Goal: Transaction & Acquisition: Purchase product/service

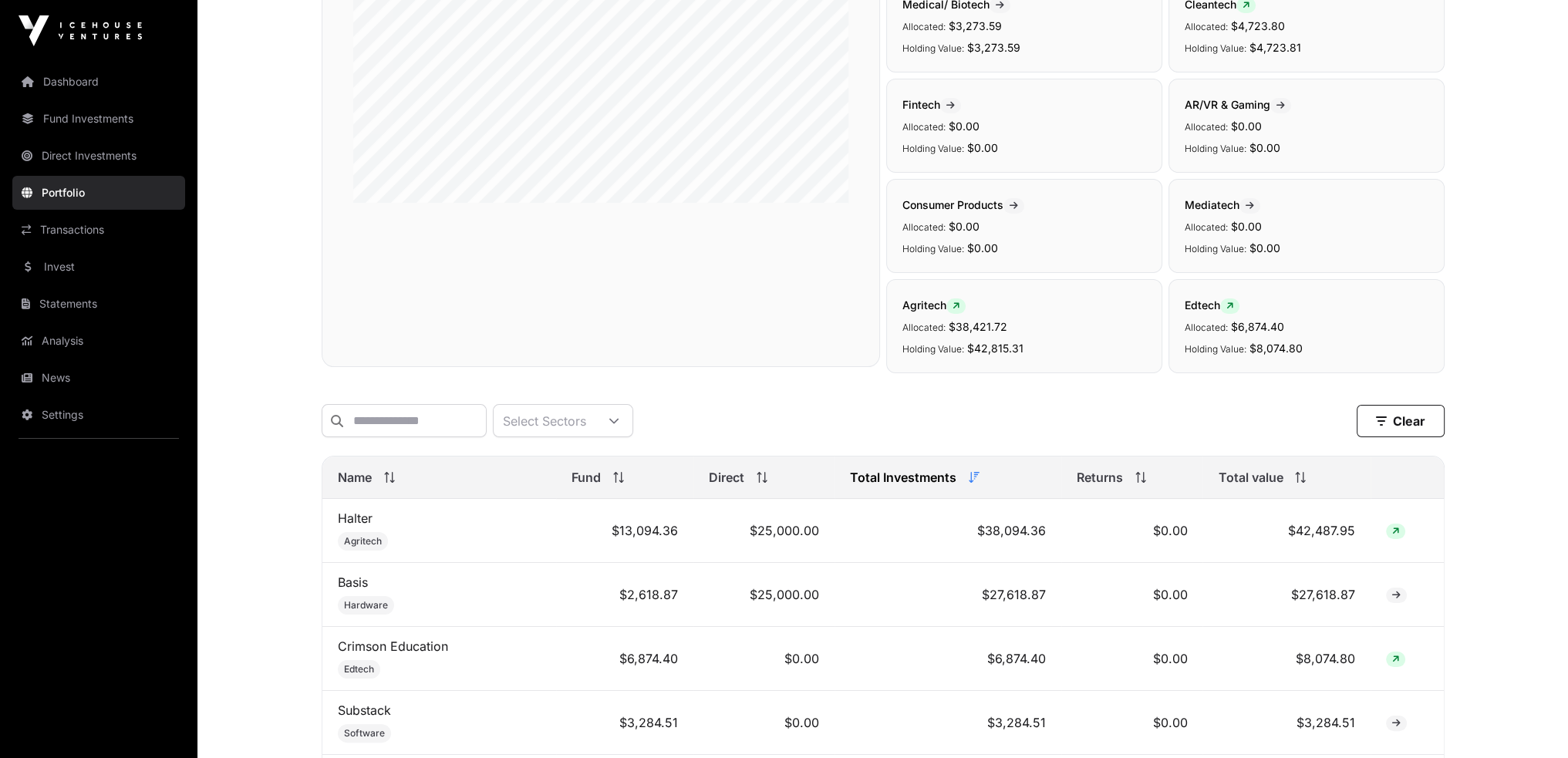
scroll to position [386, 0]
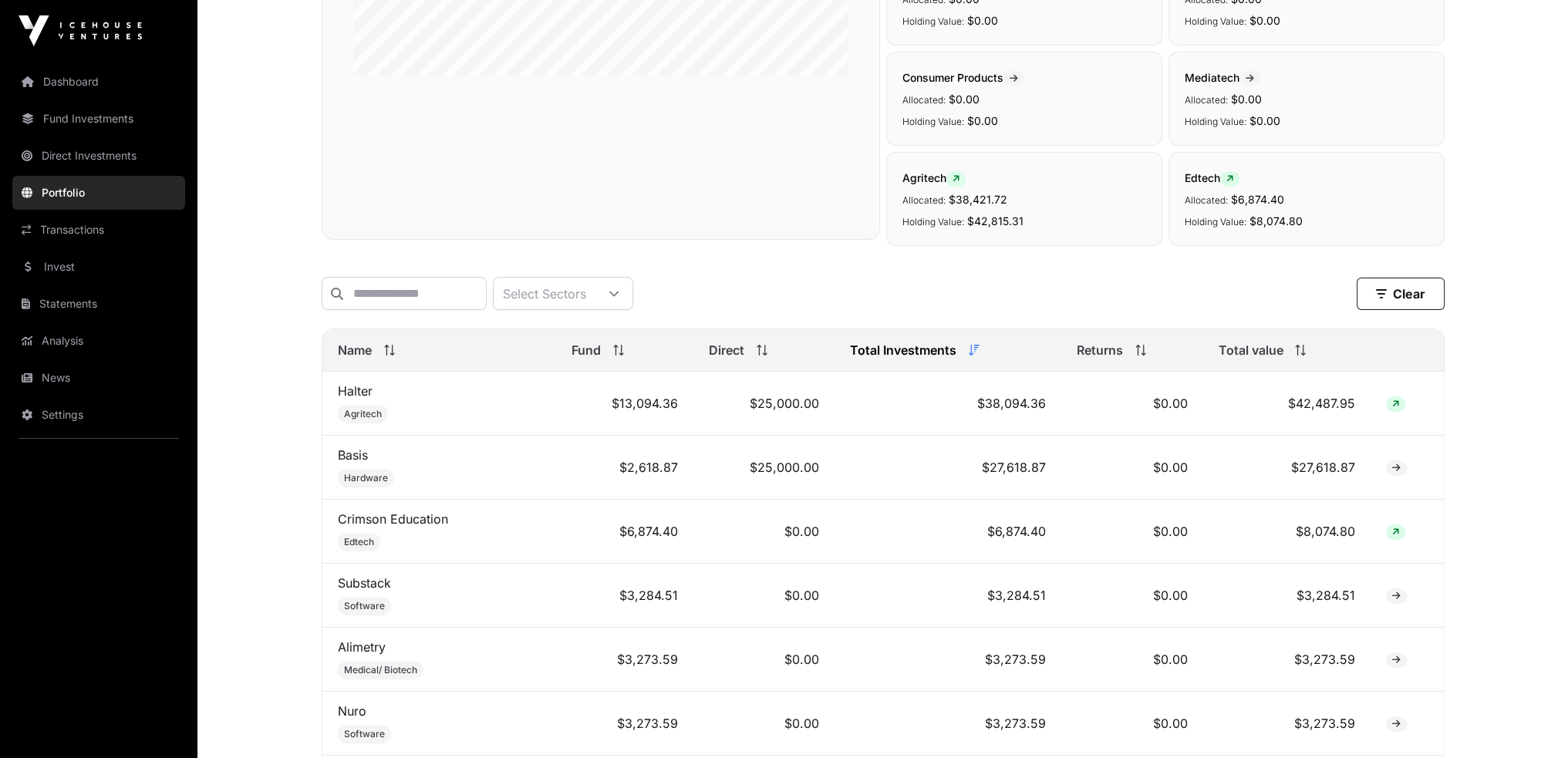
click at [22, 263] on link "Invest" at bounding box center [99, 266] width 172 height 34
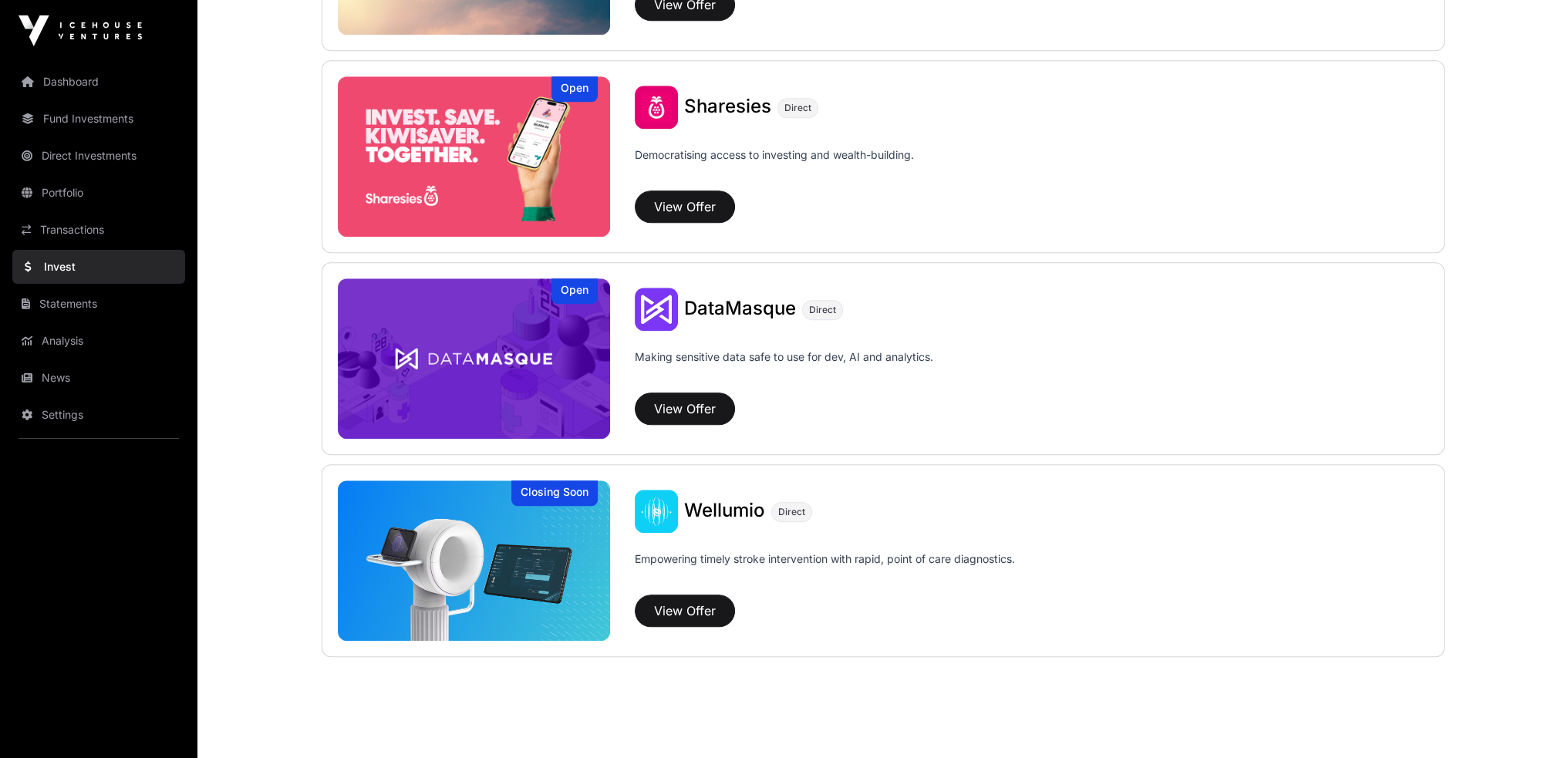
scroll to position [1981, 0]
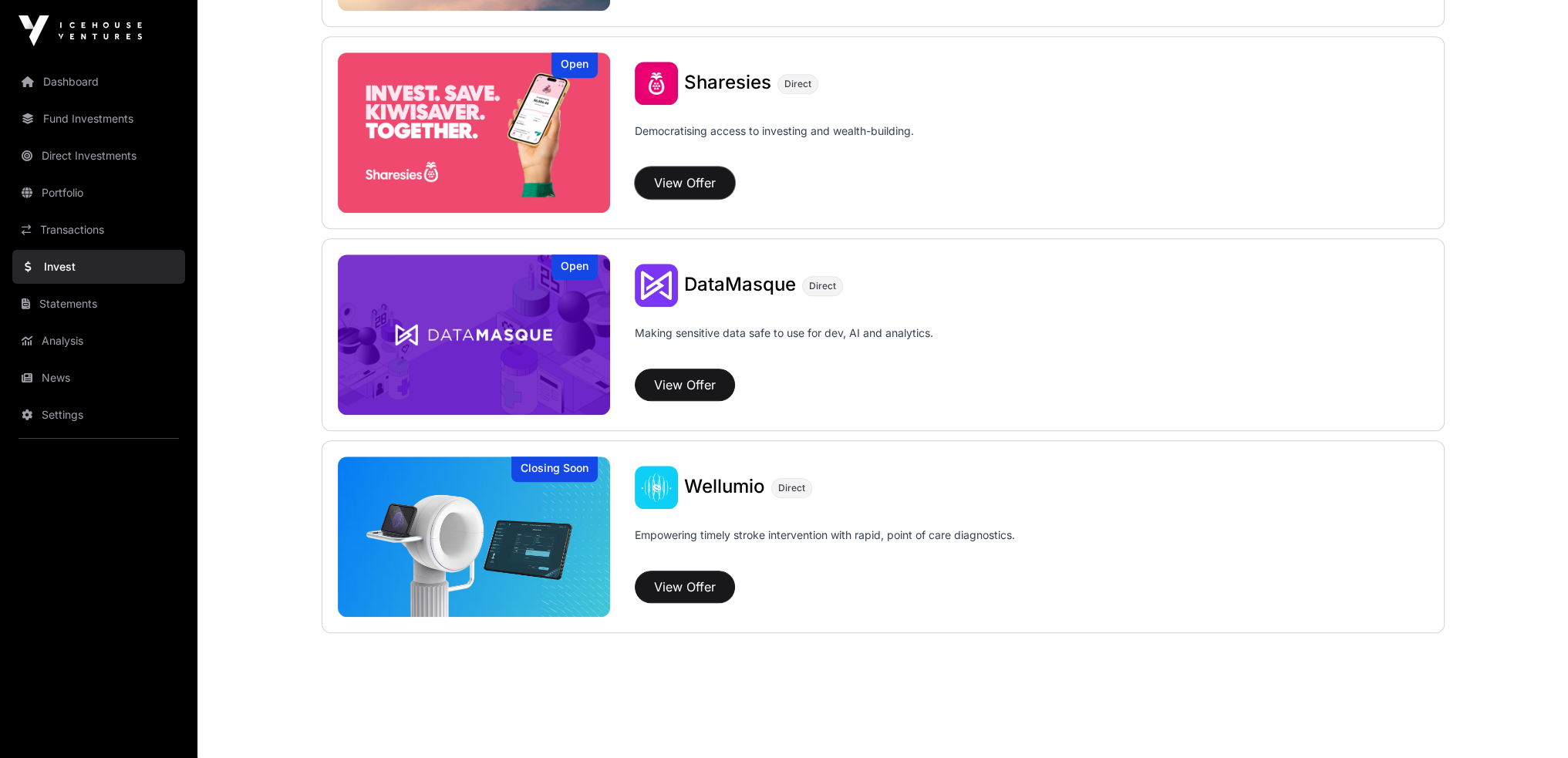
click at [668, 184] on button "View Offer" at bounding box center [685, 183] width 100 height 33
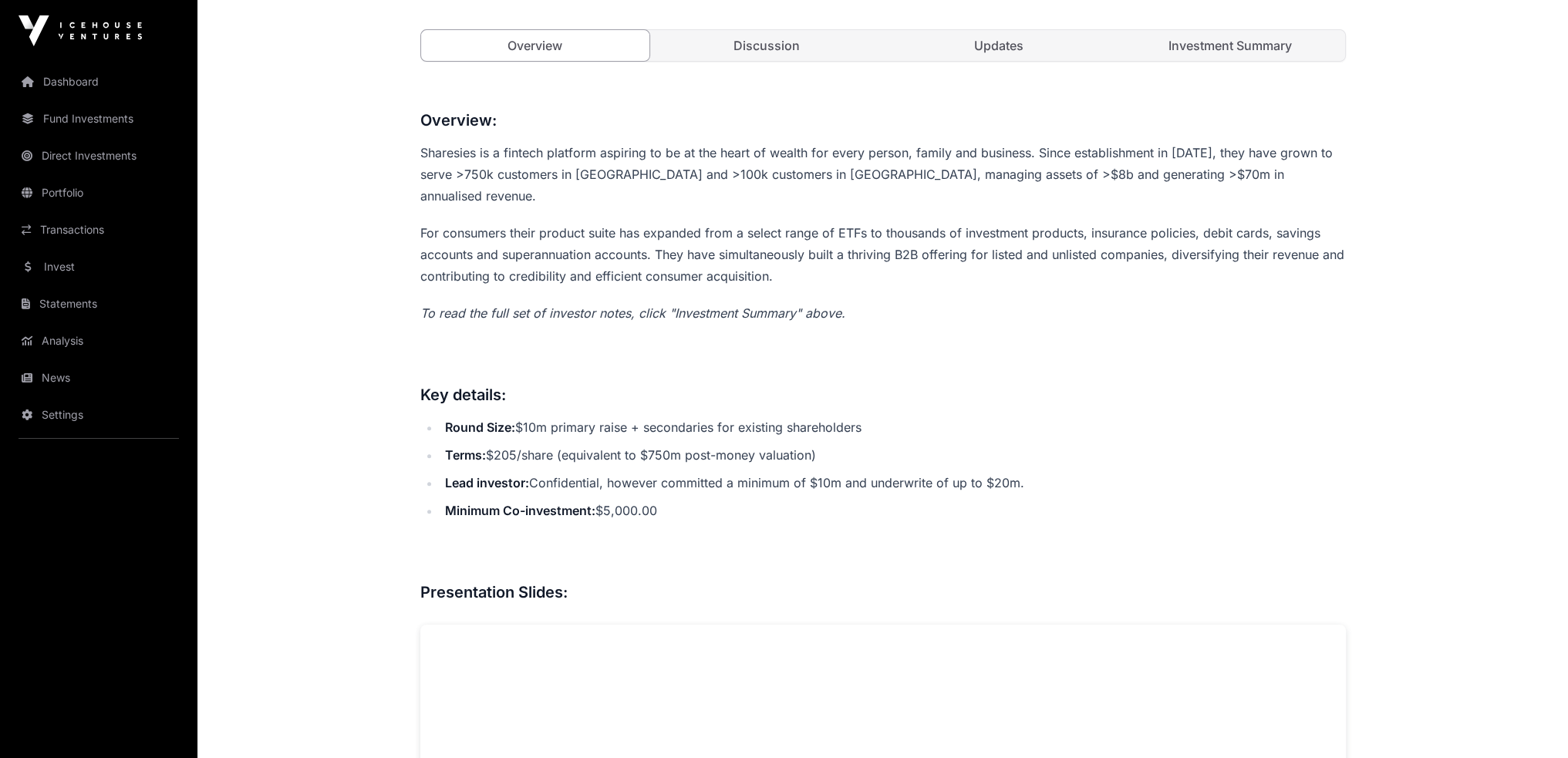
scroll to position [112, 0]
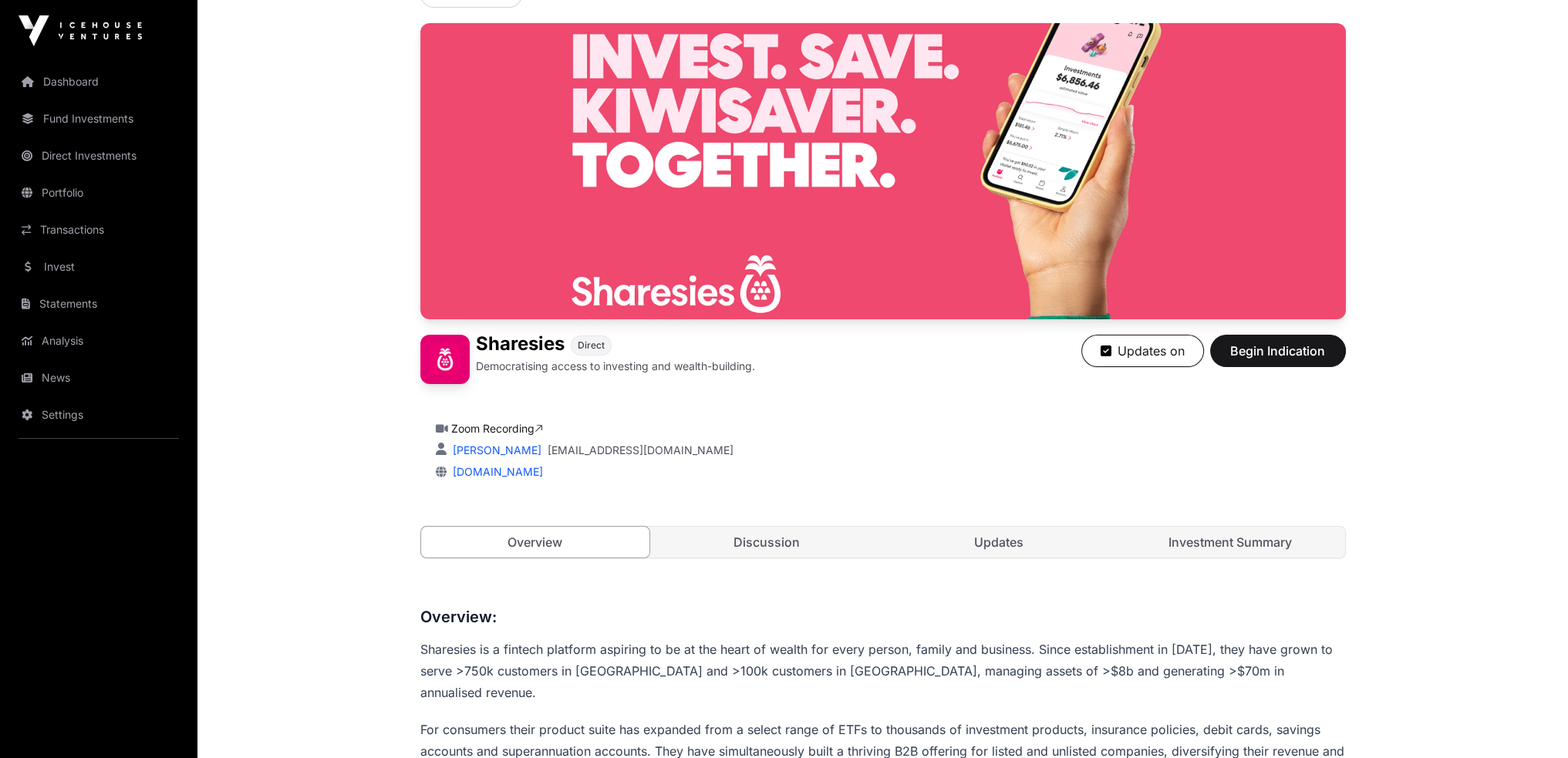
click at [1218, 539] on link "Investment Summary" at bounding box center [1231, 543] width 229 height 31
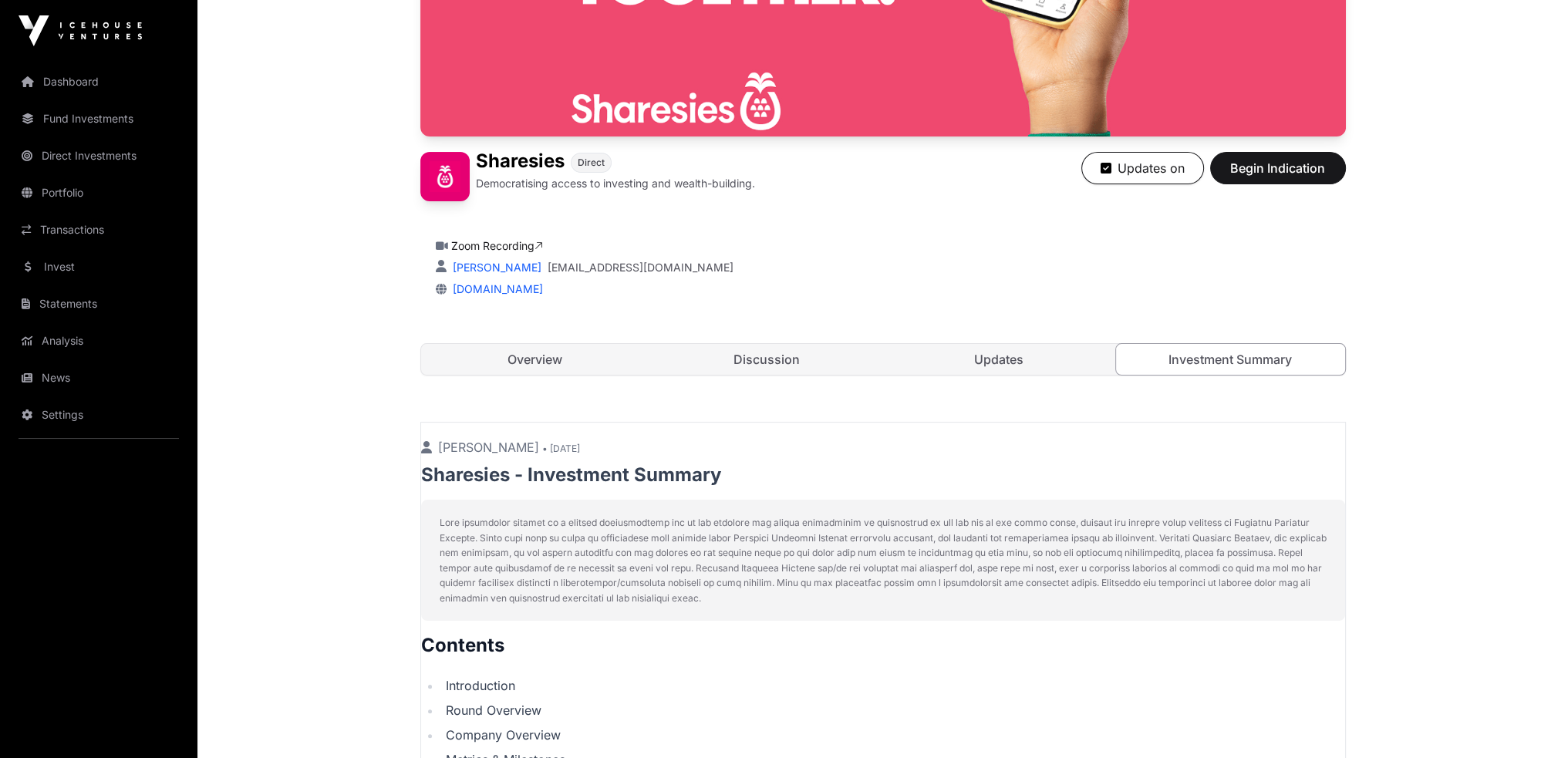
scroll to position [266, 0]
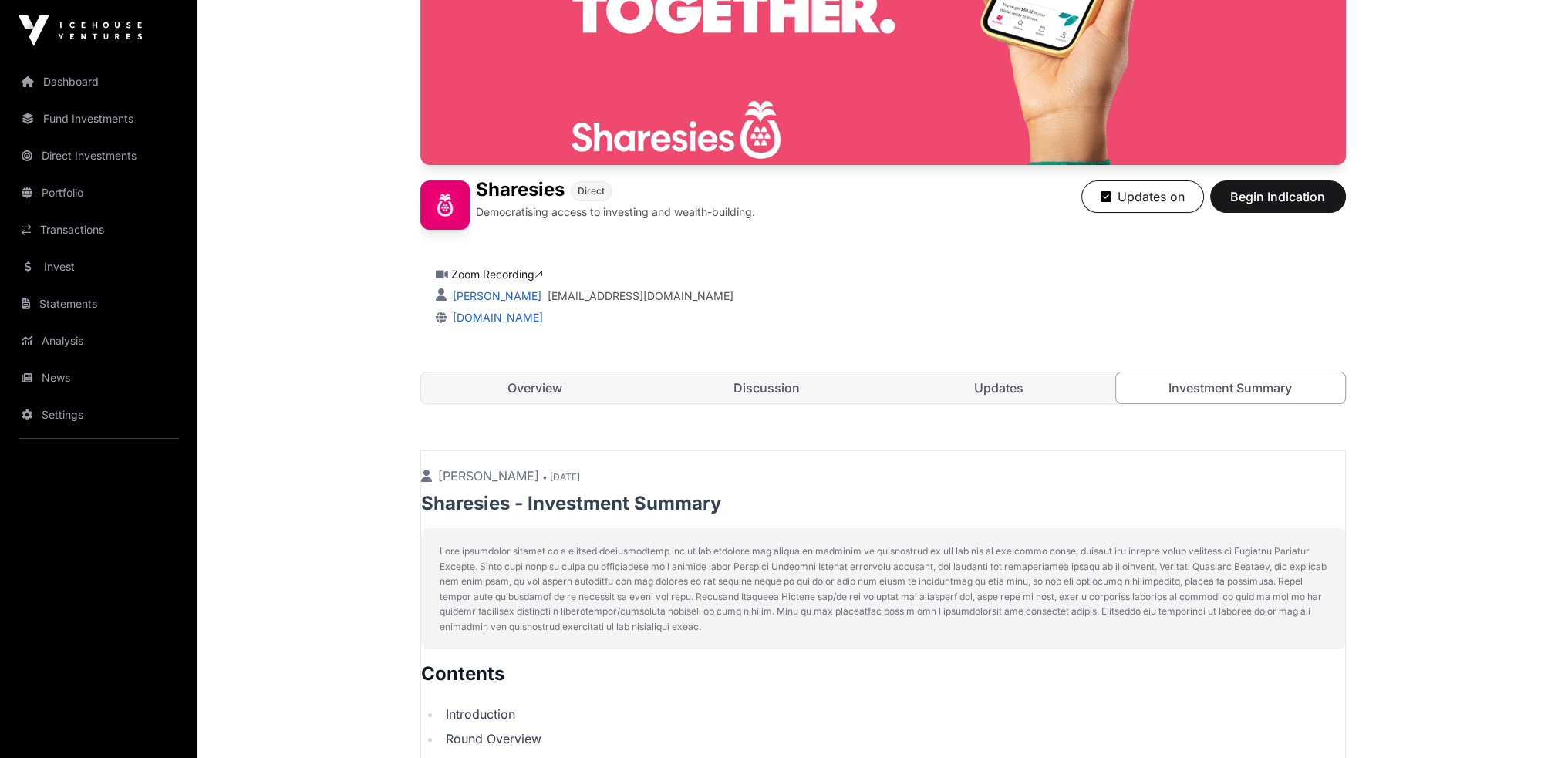
click at [1013, 389] on link "Updates" at bounding box center [999, 389] width 229 height 31
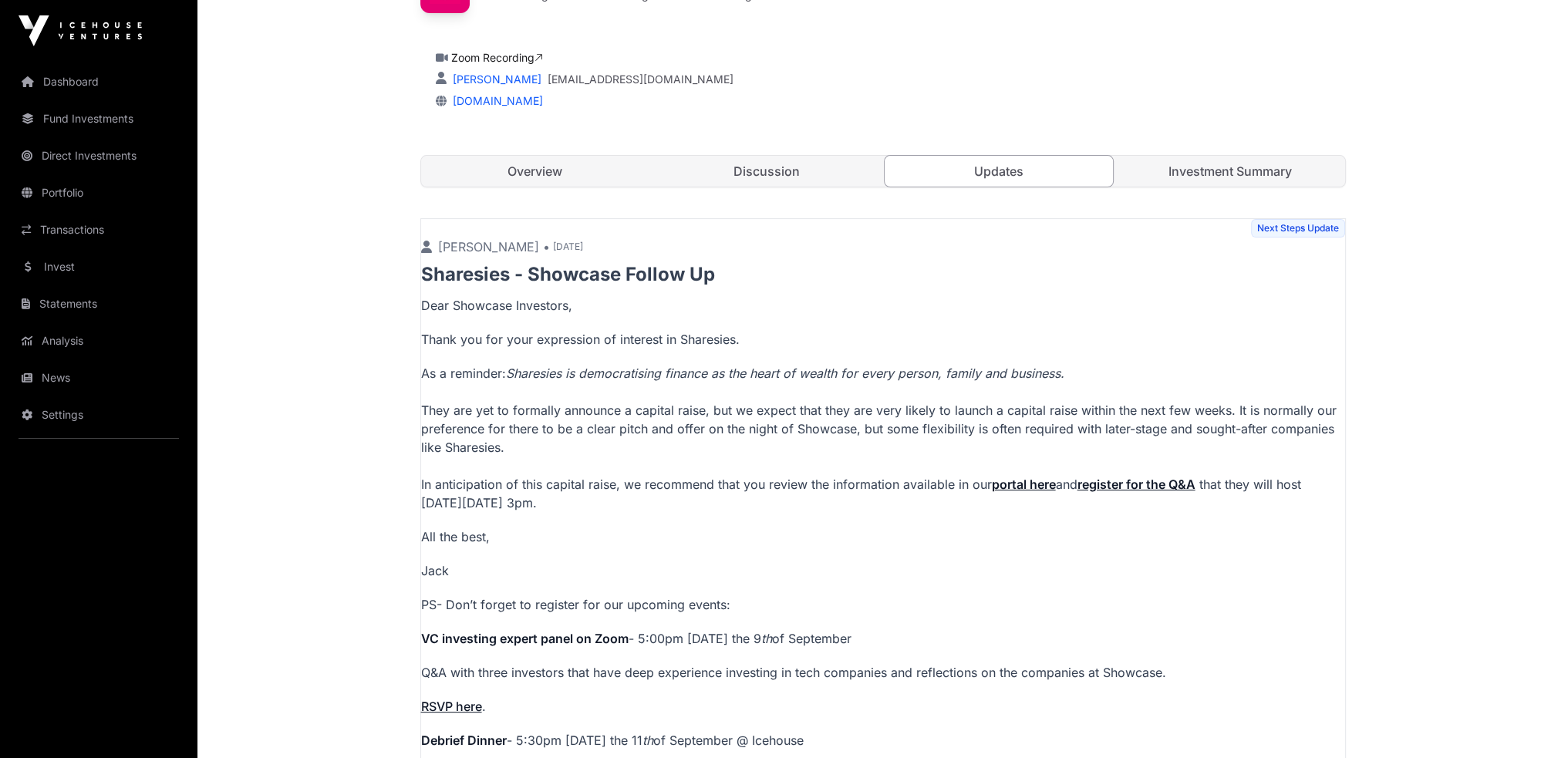
scroll to position [98, 0]
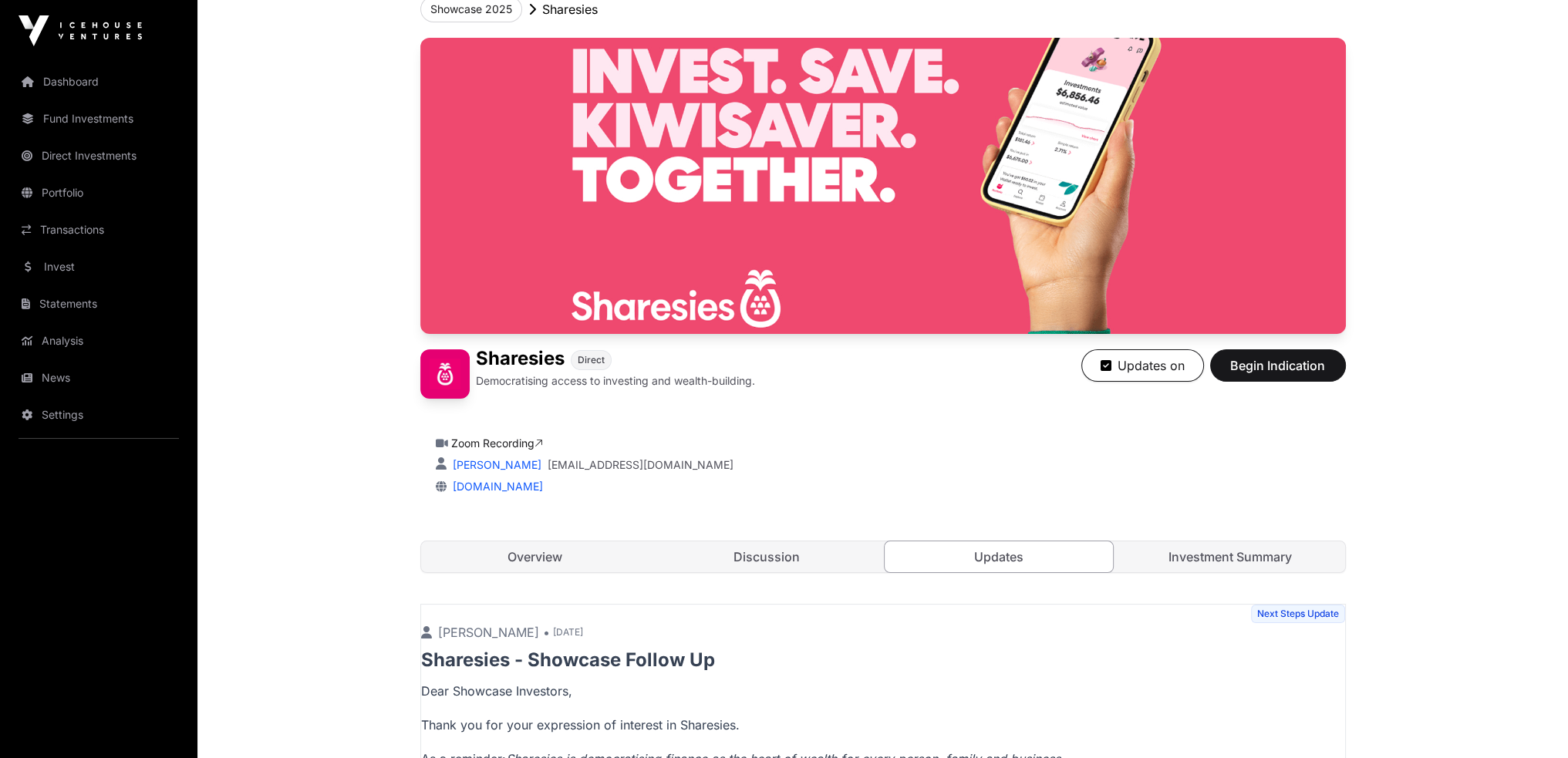
click at [779, 557] on link "Discussion" at bounding box center [767, 557] width 229 height 31
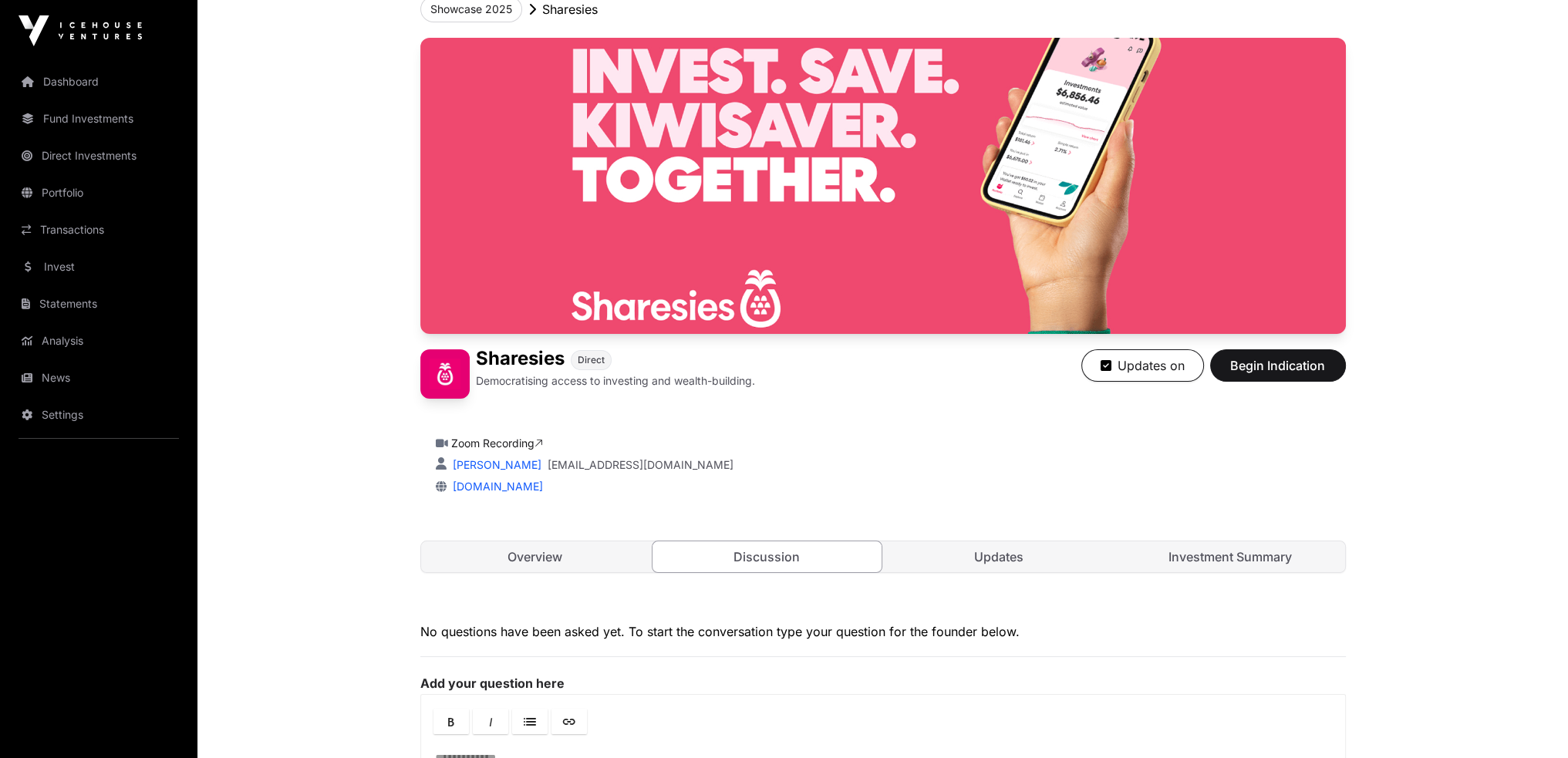
click at [493, 552] on link "Overview" at bounding box center [535, 557] width 229 height 31
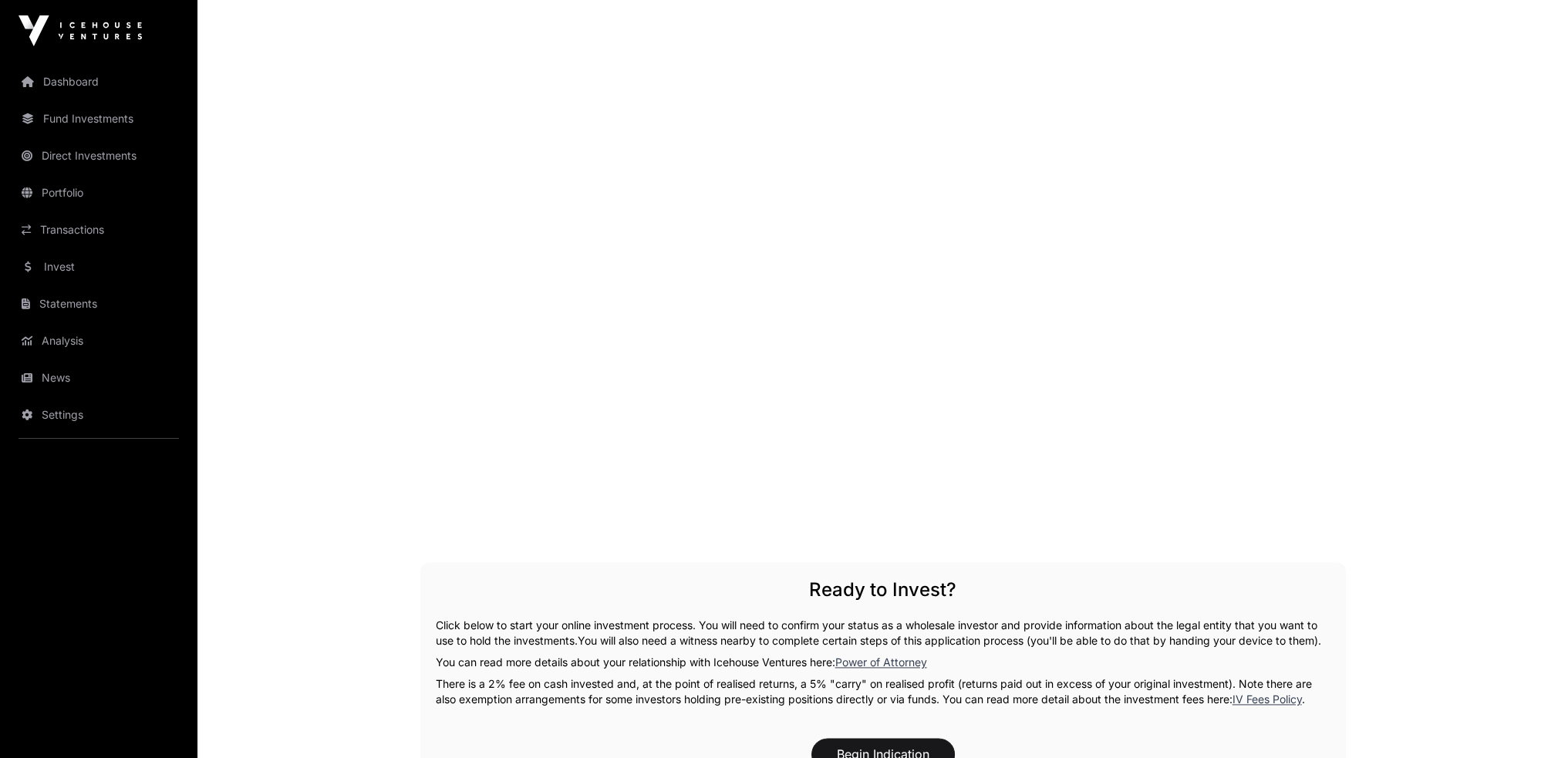
scroll to position [2566, 0]
